Goal: Find specific page/section: Find specific page/section

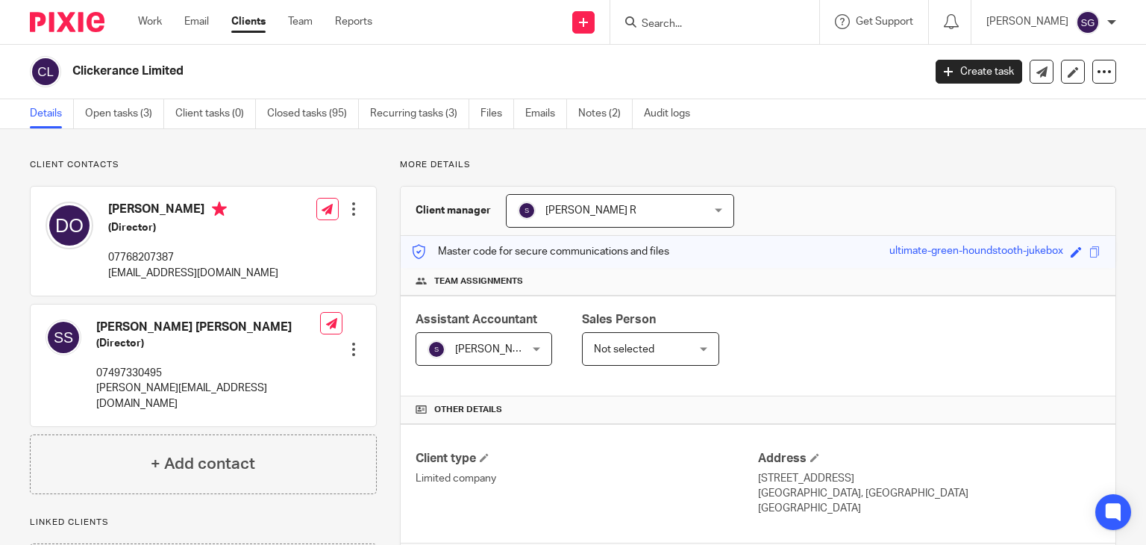
type input "c"
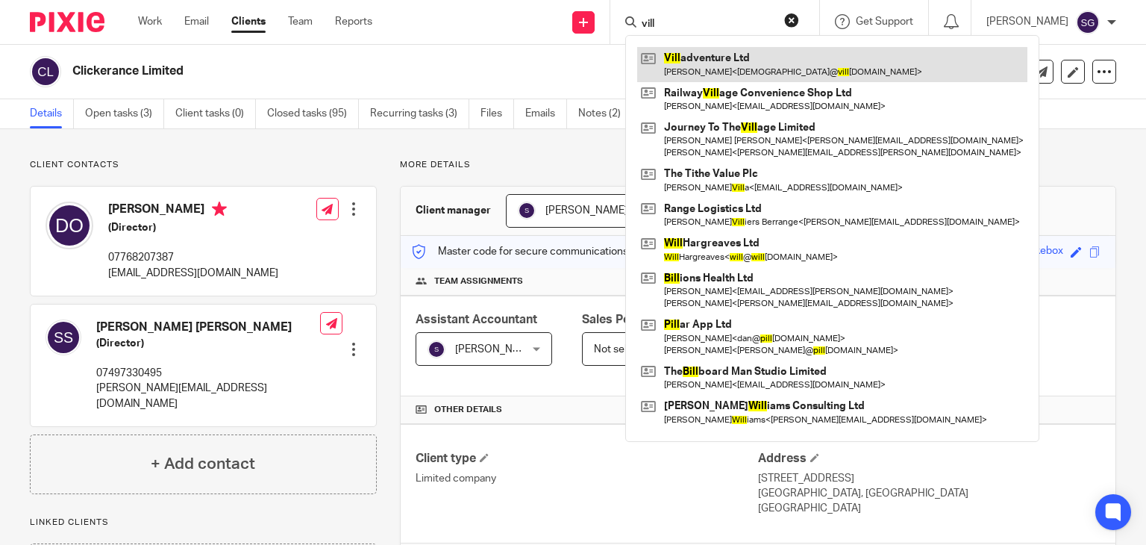
type input "vill"
click at [691, 66] on link at bounding box center [832, 64] width 390 height 34
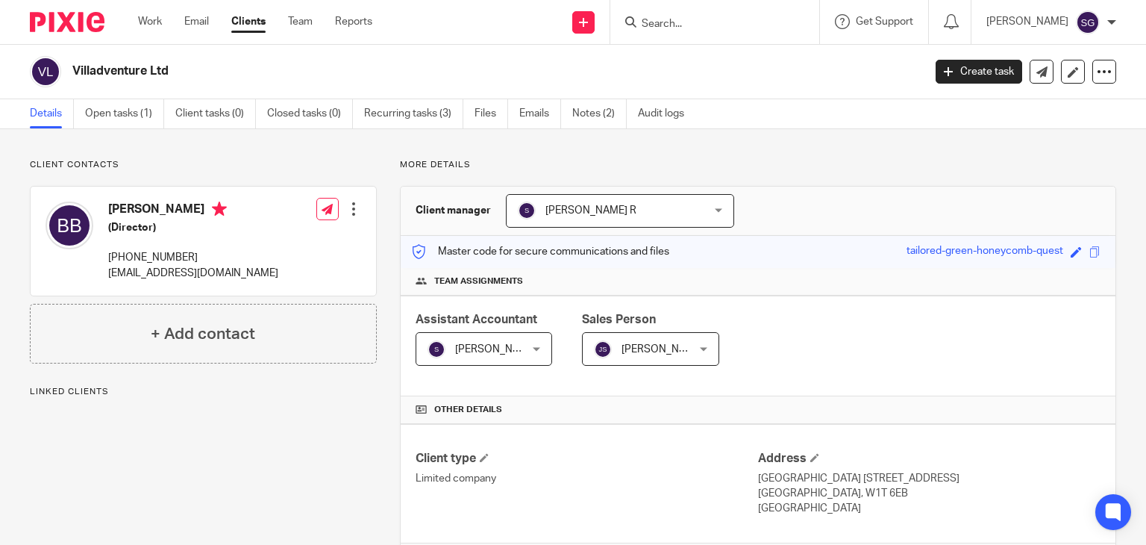
scroll to position [294, 0]
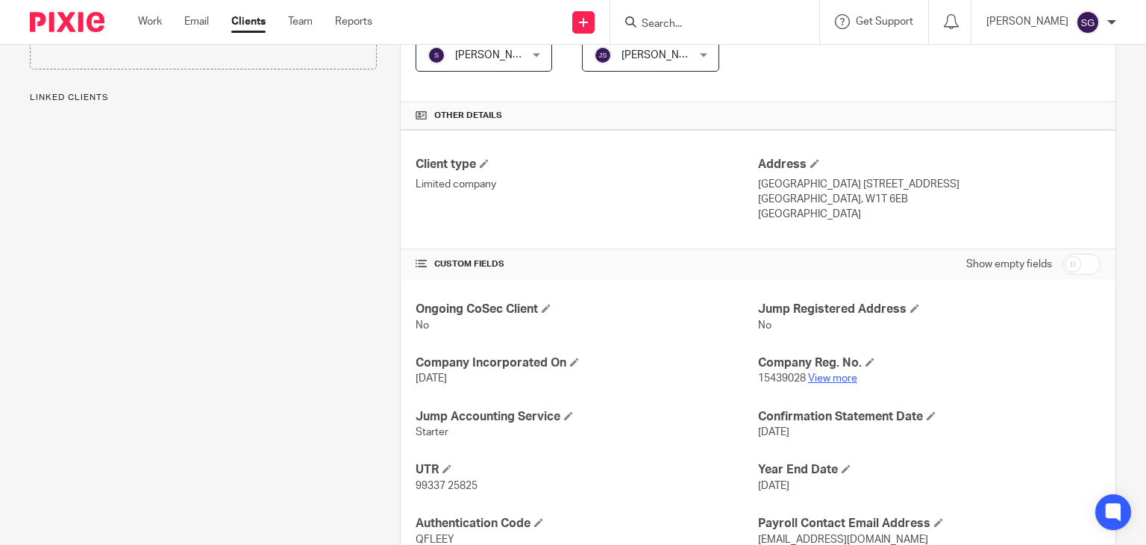
click at [818, 374] on link "View more" at bounding box center [832, 378] width 49 height 10
